Goal: Task Accomplishment & Management: Use online tool/utility

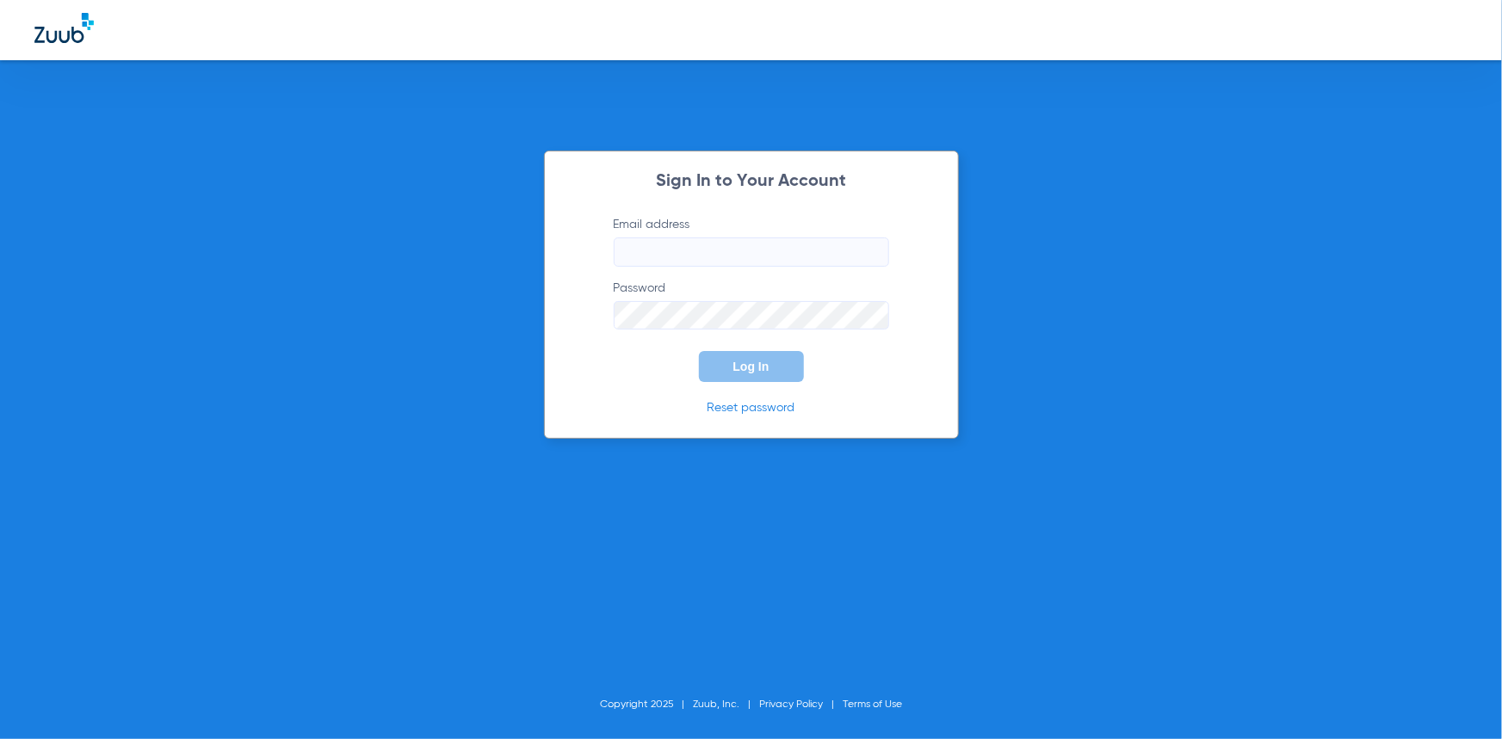
type input "[EMAIL_ADDRESS][DOMAIN_NAME]"
click at [797, 363] on button "Log In" at bounding box center [751, 366] width 105 height 31
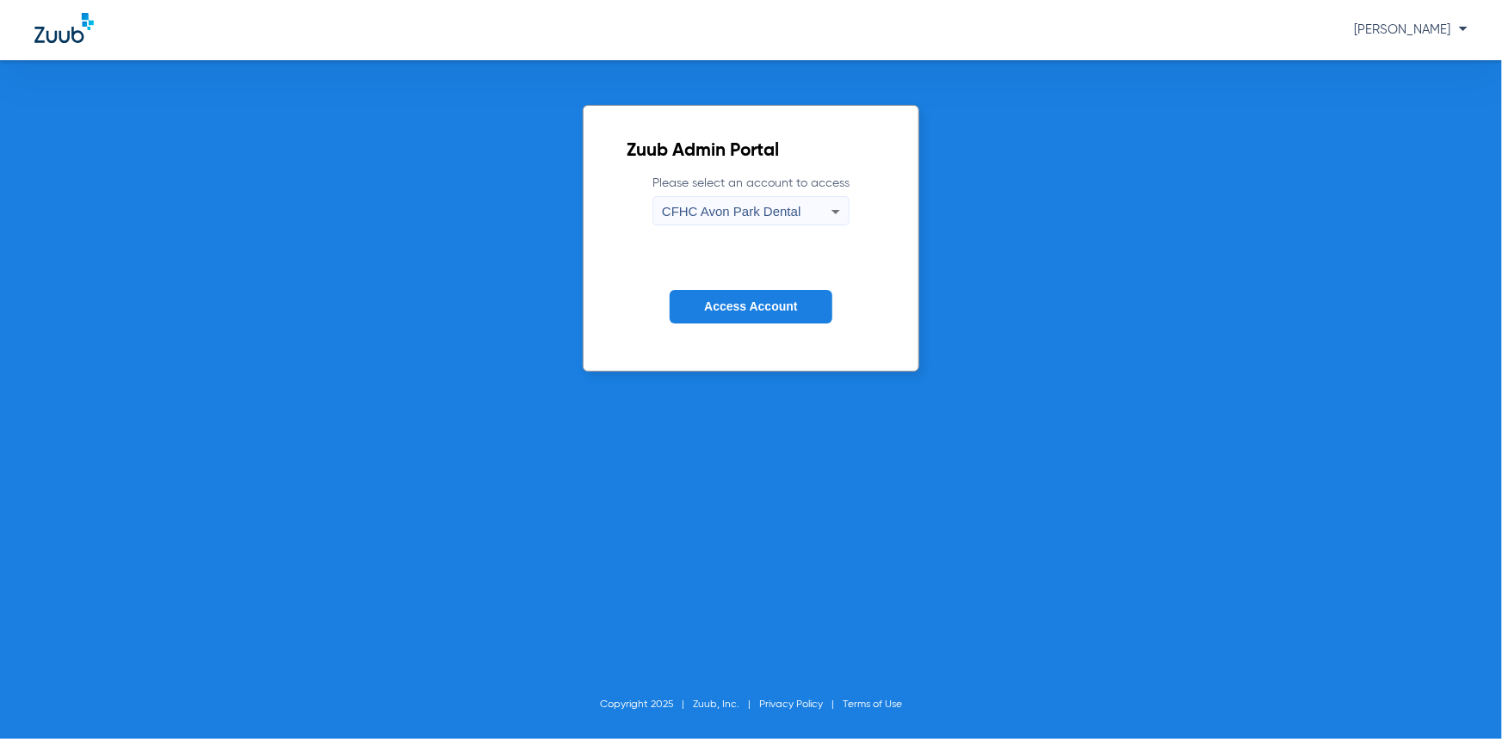
click at [728, 216] on span "CFHC Avon Park Dental" at bounding box center [731, 211] width 139 height 15
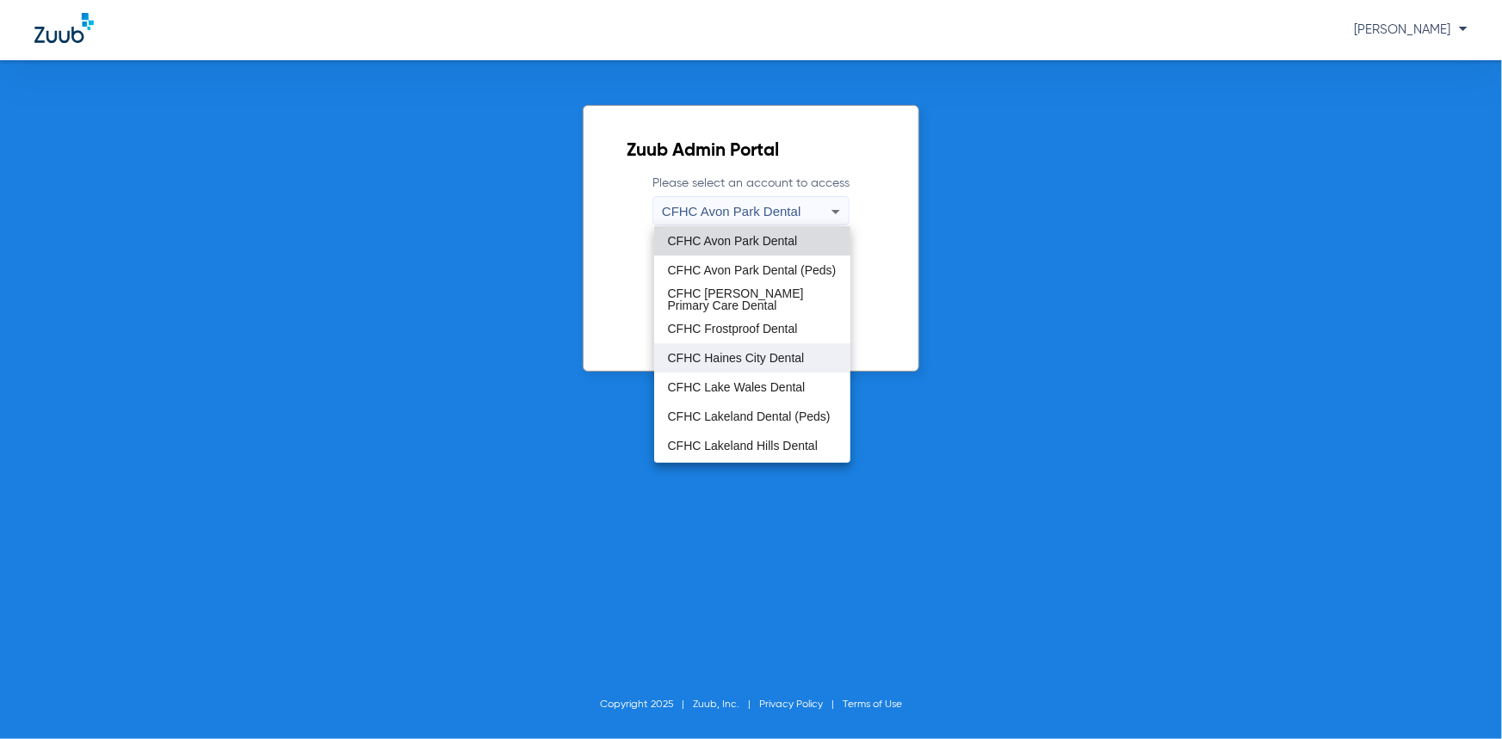
click at [706, 352] on span "CFHC Haines City Dental" at bounding box center [736, 358] width 137 height 12
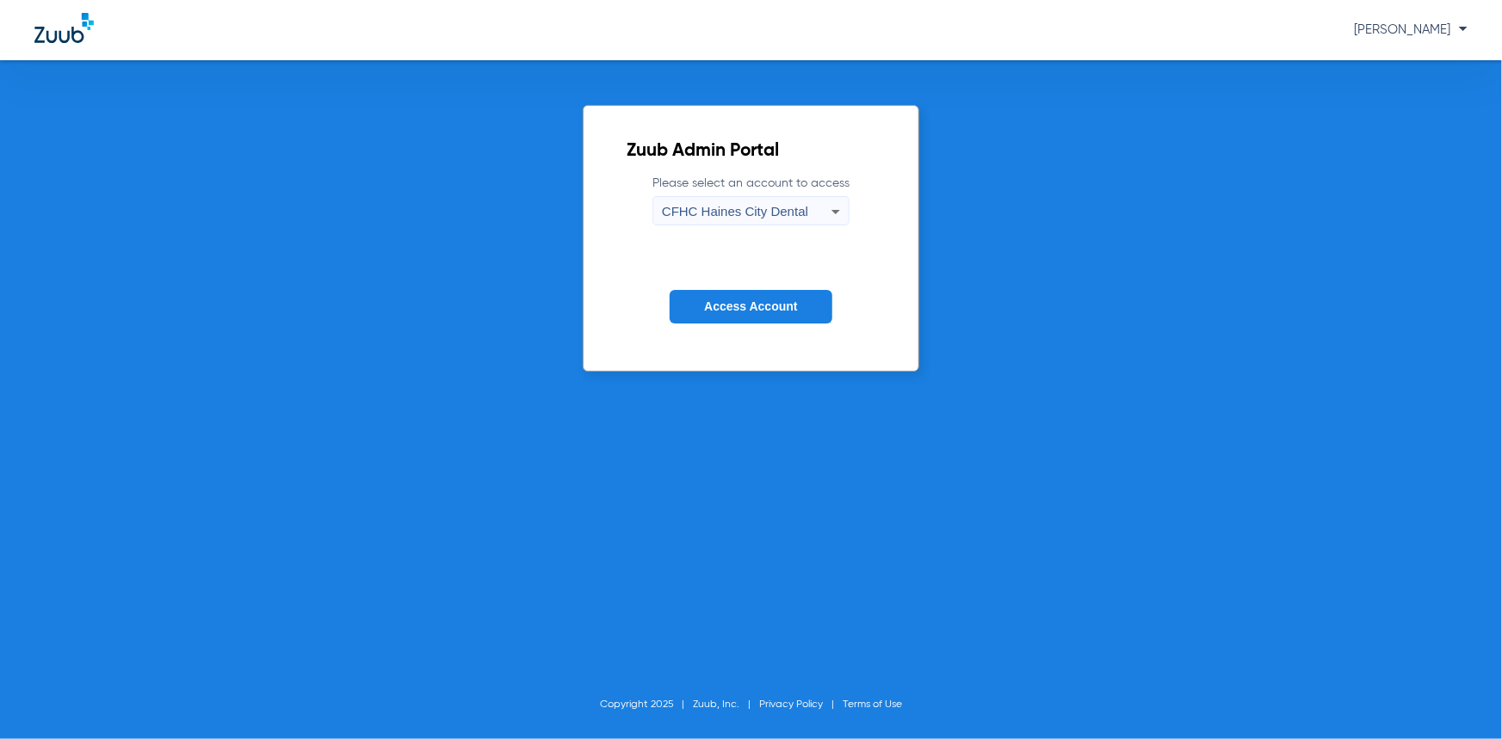
click at [714, 308] on span "Access Account" at bounding box center [750, 307] width 93 height 14
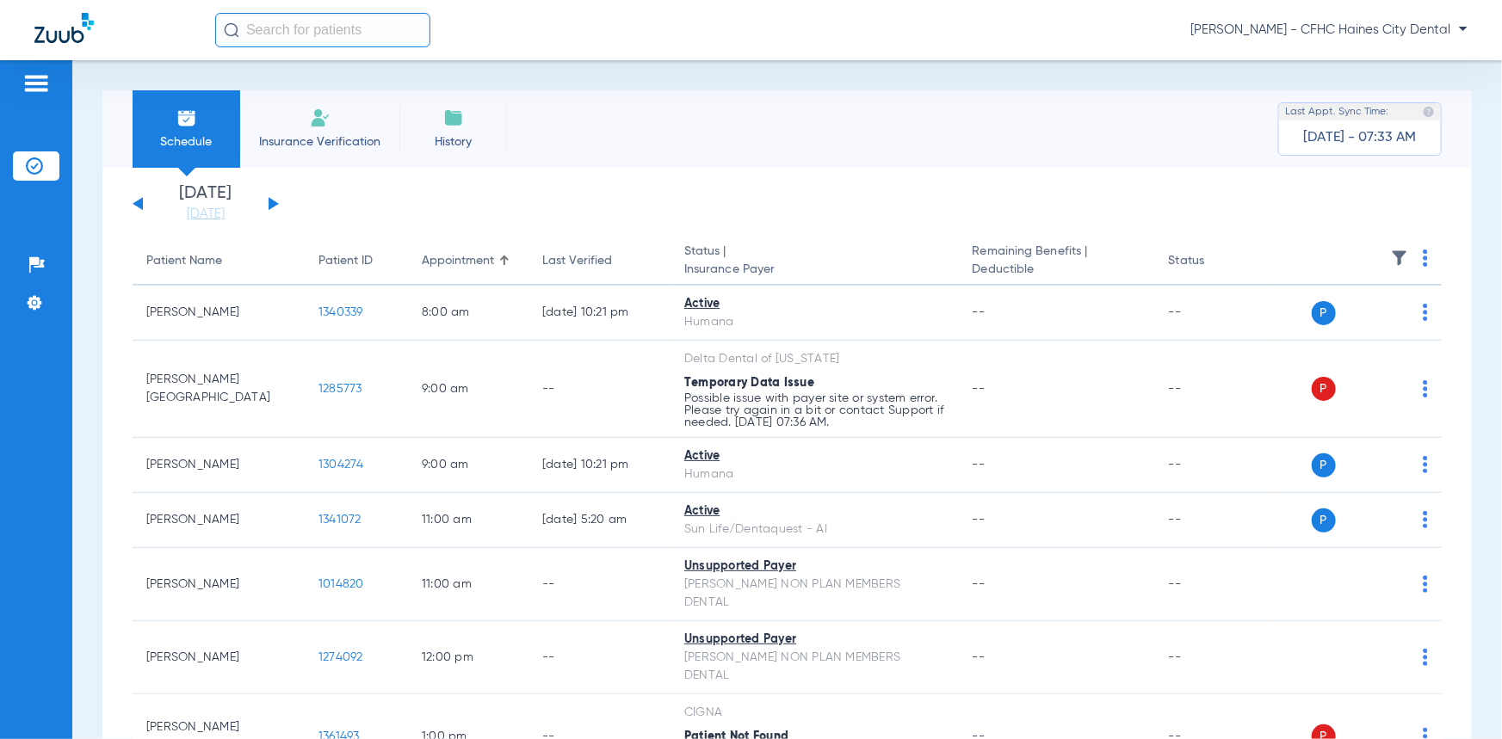
click at [1423, 257] on img at bounding box center [1425, 258] width 5 height 17
click at [1365, 327] on span "Verify All" at bounding box center [1350, 327] width 103 height 12
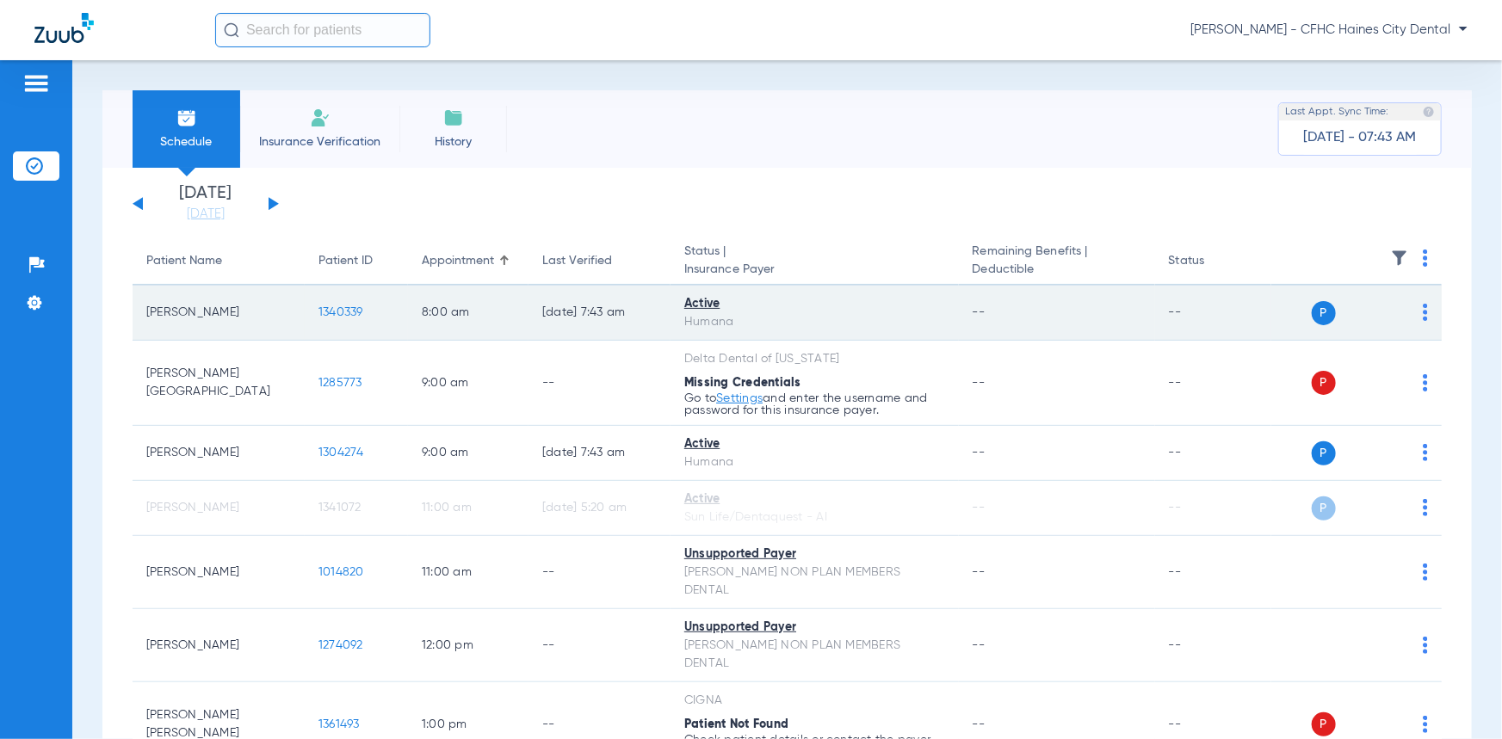
click at [342, 304] on td "1340339" at bounding box center [356, 313] width 103 height 55
click at [347, 312] on span "1340339" at bounding box center [340, 312] width 45 height 12
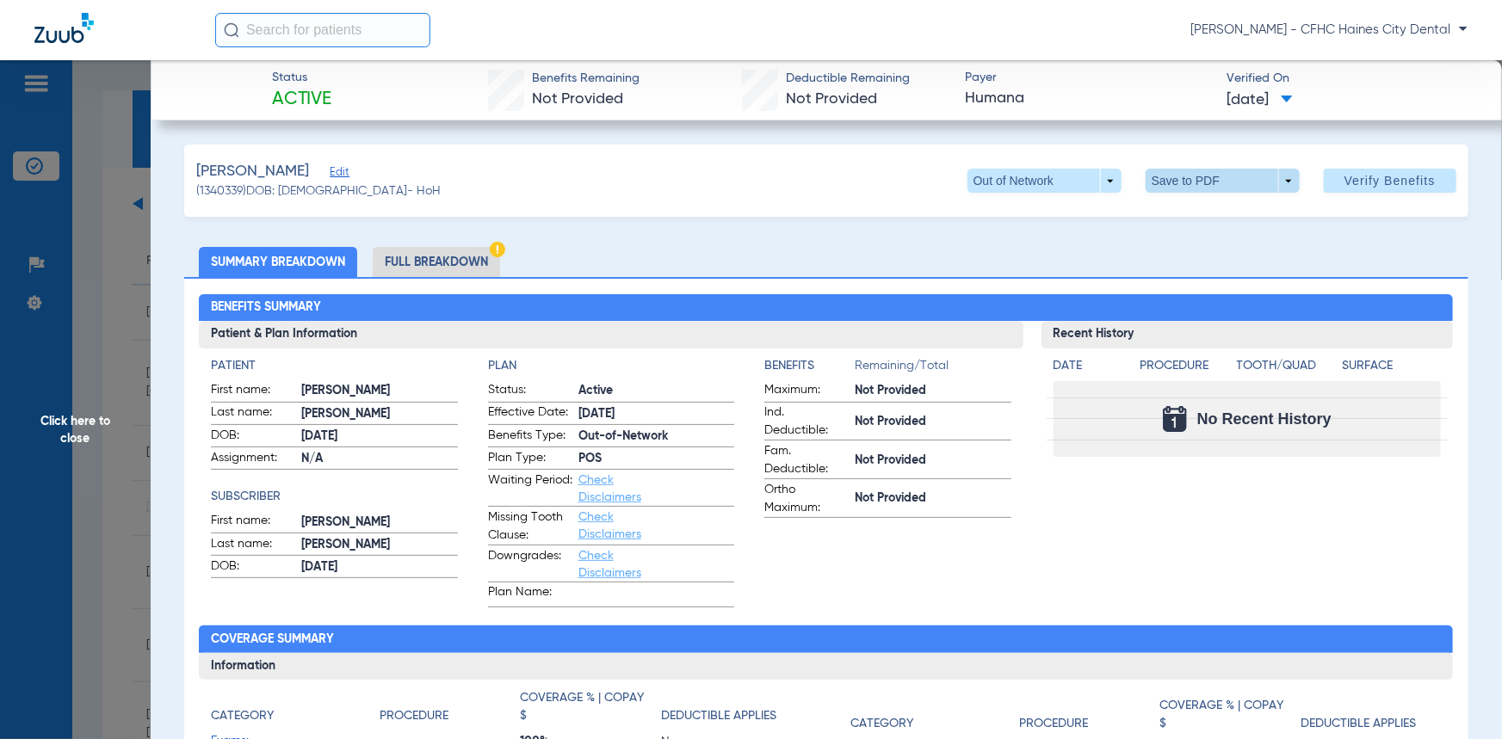
click at [1243, 181] on span at bounding box center [1223, 181] width 154 height 24
click at [1226, 212] on span "Save to PDF" at bounding box center [1218, 215] width 68 height 12
click at [1179, 186] on span at bounding box center [1223, 181] width 154 height 24
drag, startPoint x: 1338, startPoint y: 22, endPoint x: 1189, endPoint y: 211, distance: 240.2
click at [1189, 211] on span "Save to PDF" at bounding box center [1218, 215] width 68 height 12
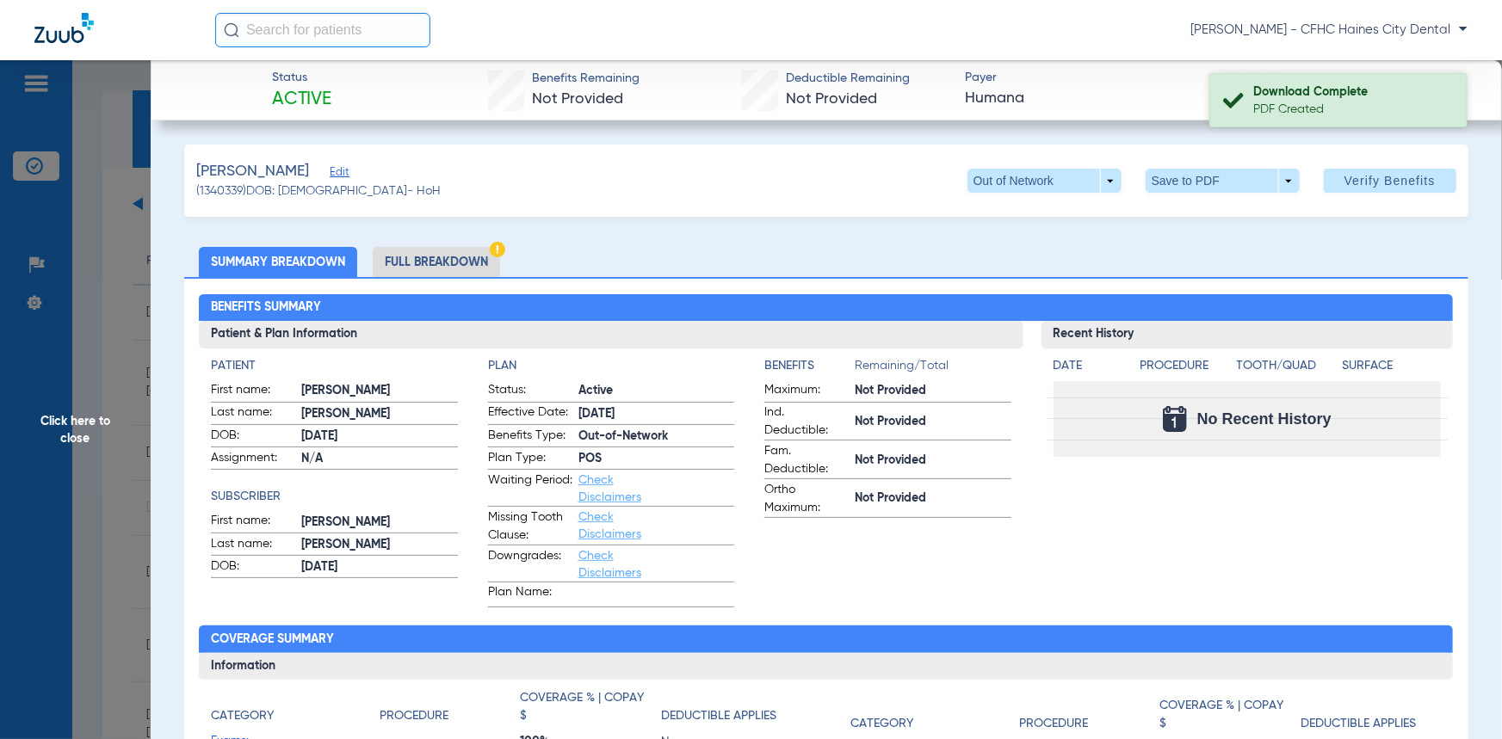
click at [1332, 99] on div "Download Complete" at bounding box center [1352, 91] width 199 height 17
